Goal: Task Accomplishment & Management: Use online tool/utility

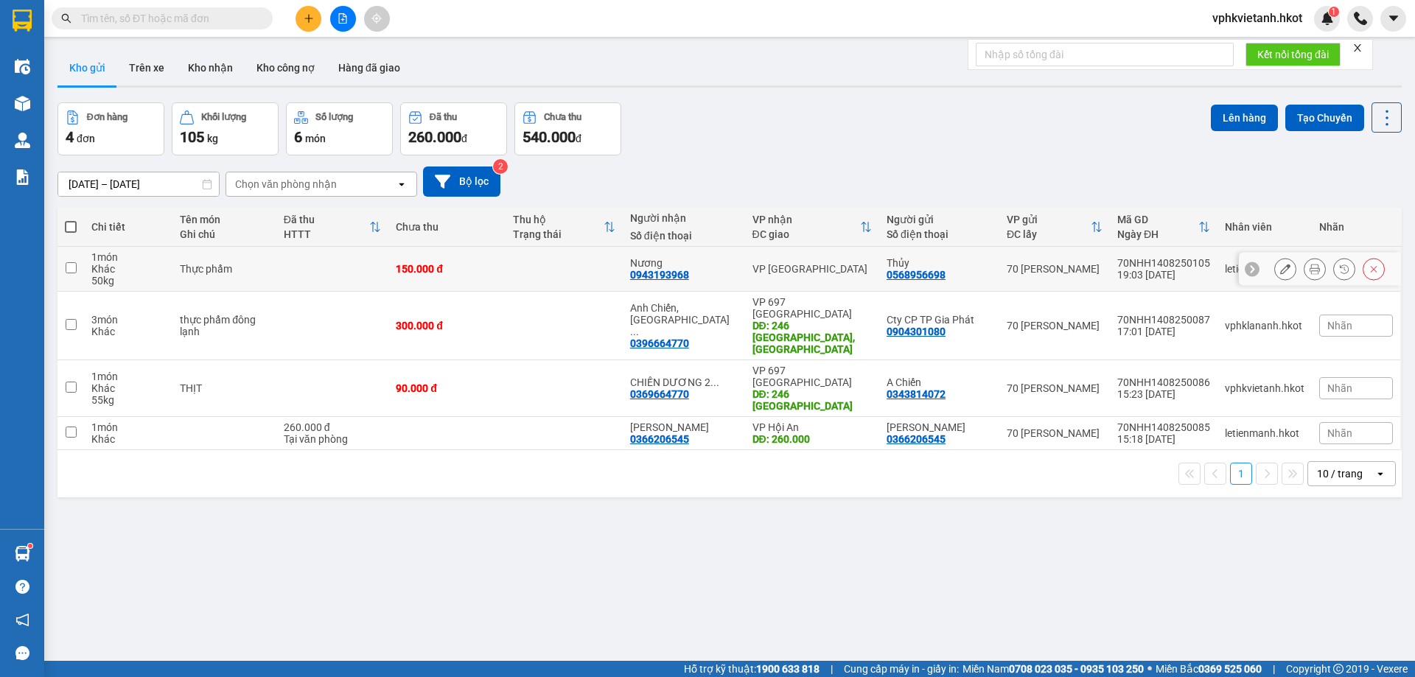
click at [498, 270] on div "150.000 đ" at bounding box center [447, 269] width 102 height 12
checkbox input "true"
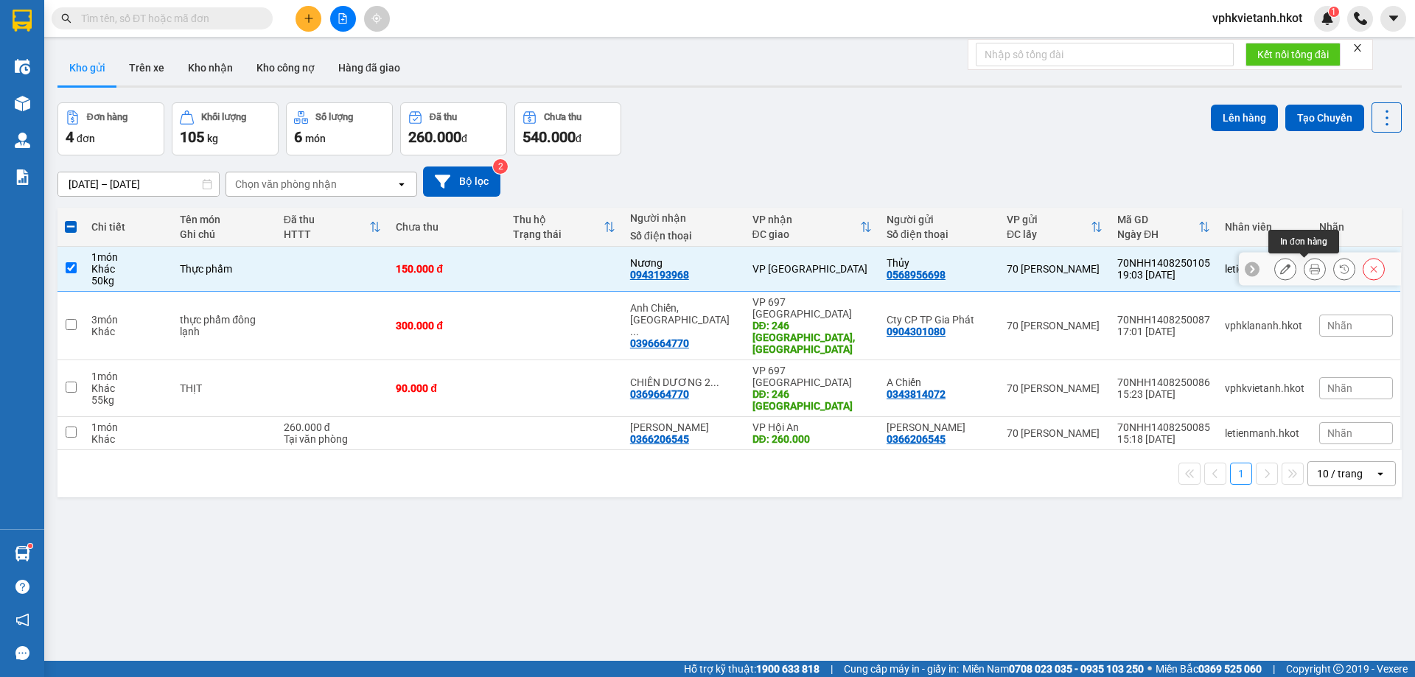
click at [1308, 272] on button at bounding box center [1314, 269] width 21 height 26
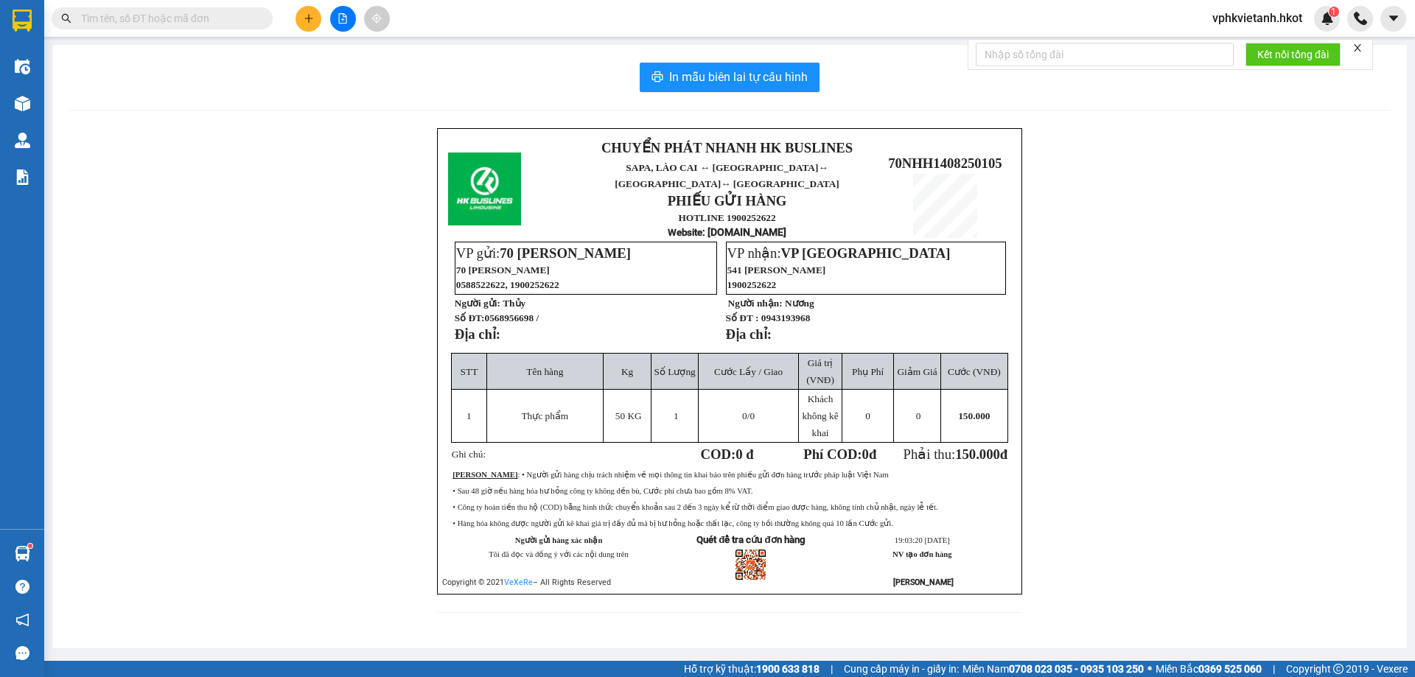
click at [750, 339] on td "VP nhận: VP [GEOGRAPHIC_DATA] 541 [PERSON_NAME] 1900252622 Người nhận: Nương Số…" at bounding box center [865, 297] width 281 height 112
click at [717, 80] on span "In mẫu biên lai tự cấu hình" at bounding box center [738, 77] width 139 height 18
